Goal: Information Seeking & Learning: Learn about a topic

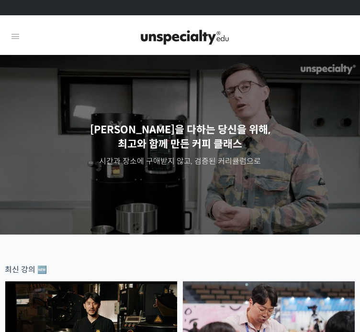
click at [17, 41] on icon at bounding box center [15, 36] width 11 height 11
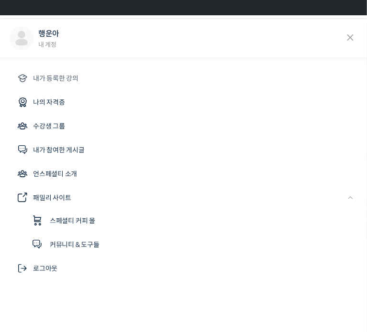
click at [67, 82] on span "내가 등록한 강의" at bounding box center [55, 78] width 45 height 11
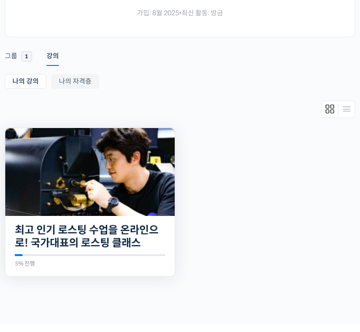
scroll to position [182, 0]
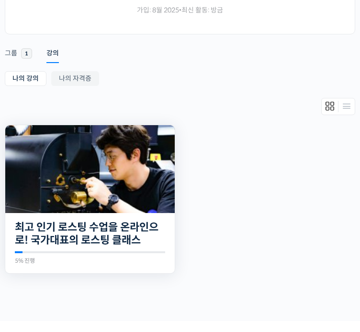
click at [70, 160] on img at bounding box center [89, 169] width 169 height 88
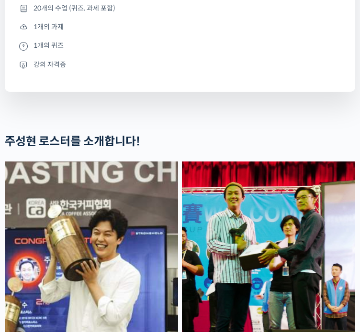
scroll to position [620, 0]
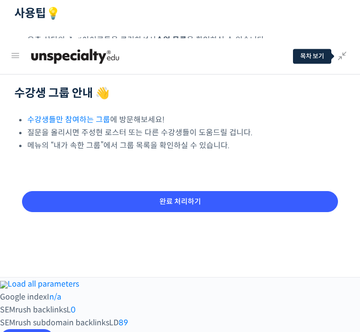
scroll to position [449, 0]
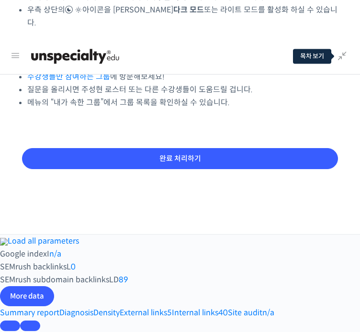
click at [292, 57] on div at bounding box center [168, 56] width 294 height 29
click at [296, 57] on div at bounding box center [168, 56] width 294 height 29
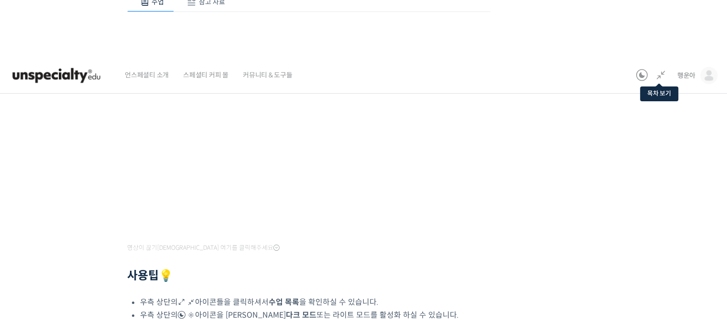
scroll to position [191, 0]
